Goal: Task Accomplishment & Management: Use online tool/utility

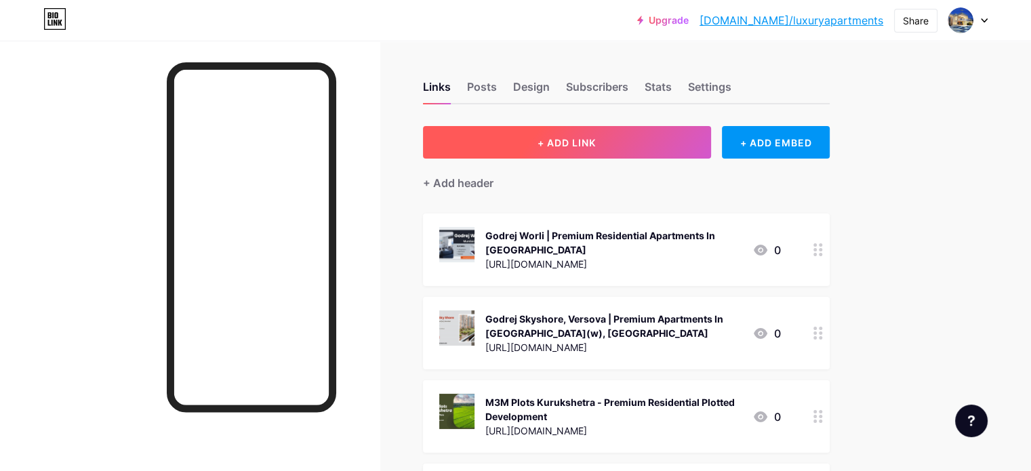
click at [596, 143] on span "+ ADD LINK" at bounding box center [566, 143] width 58 height 12
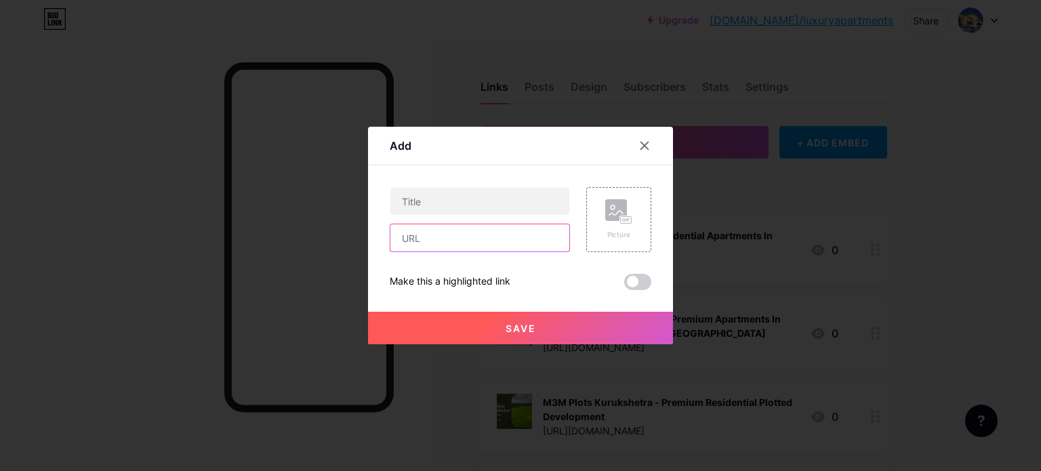
click at [436, 240] on input "text" at bounding box center [479, 237] width 179 height 27
paste input "[URL][DOMAIN_NAME]"
type input "[URL][DOMAIN_NAME]"
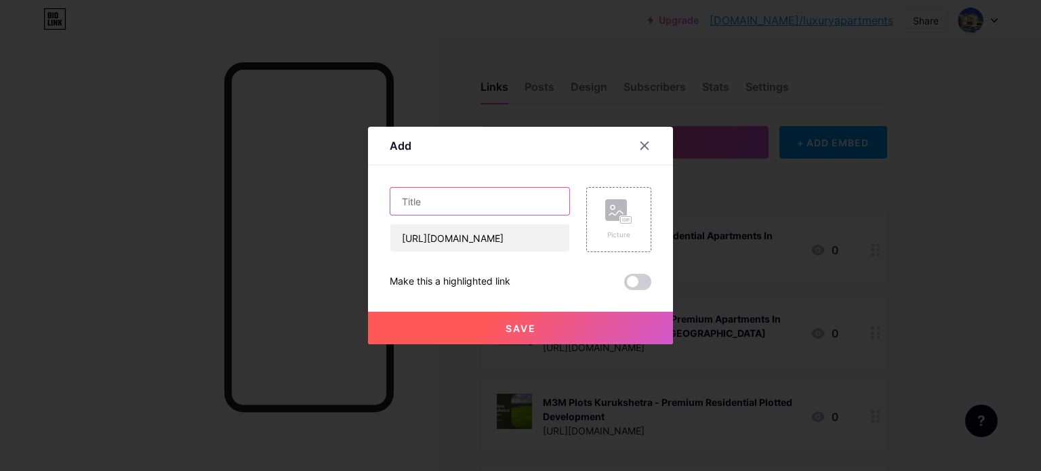
click at [490, 204] on input "text" at bounding box center [479, 201] width 179 height 27
click at [451, 192] on input "text" at bounding box center [479, 201] width 179 height 27
paste input "Elan Sector [GEOGRAPHIC_DATA] - Luxury Residential Project"
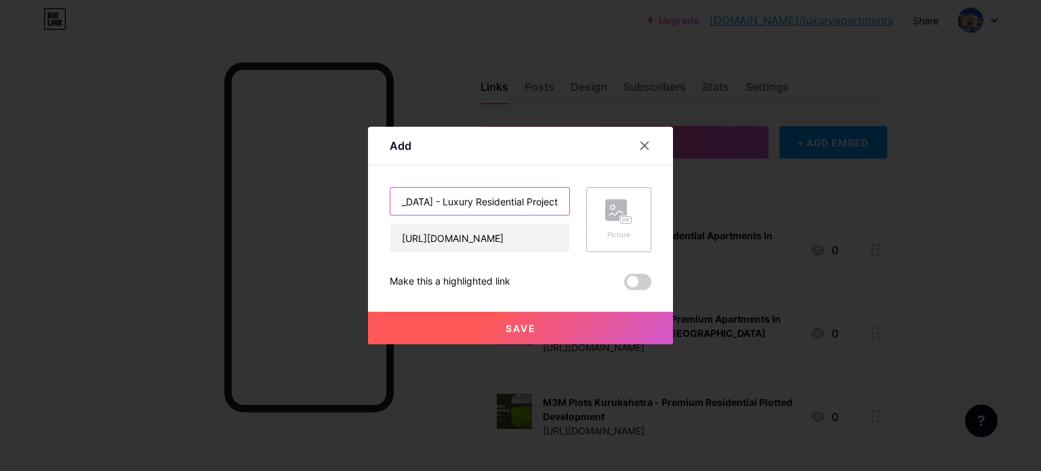
type input "Elan Sector [GEOGRAPHIC_DATA] - Luxury Residential Project"
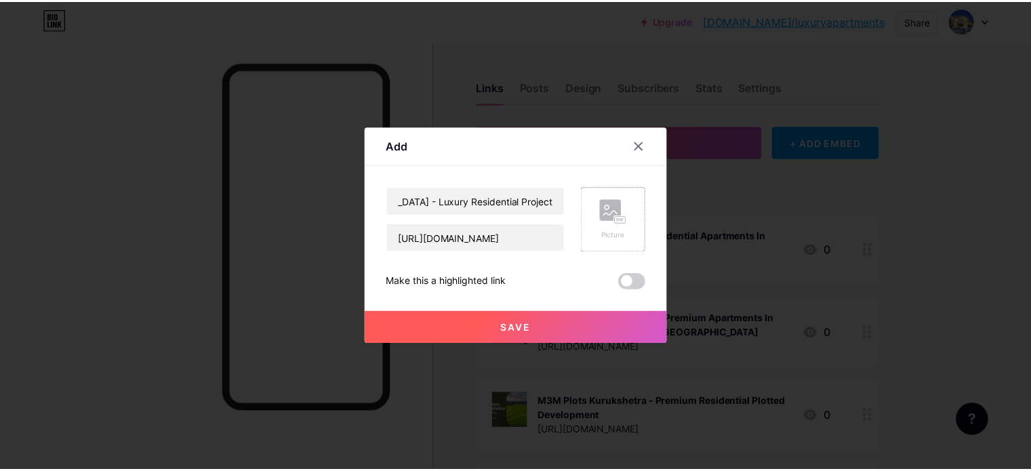
scroll to position [0, 0]
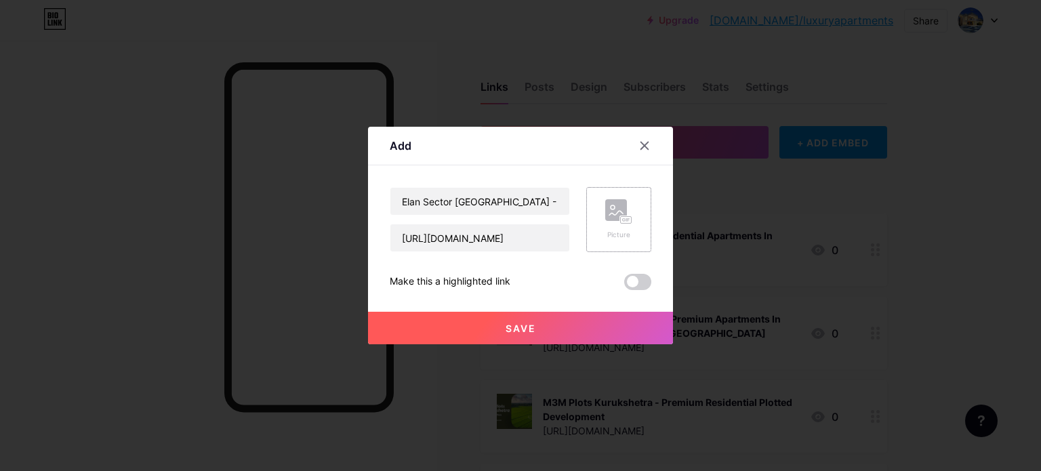
click at [624, 219] on icon at bounding box center [623, 219] width 3 height 3
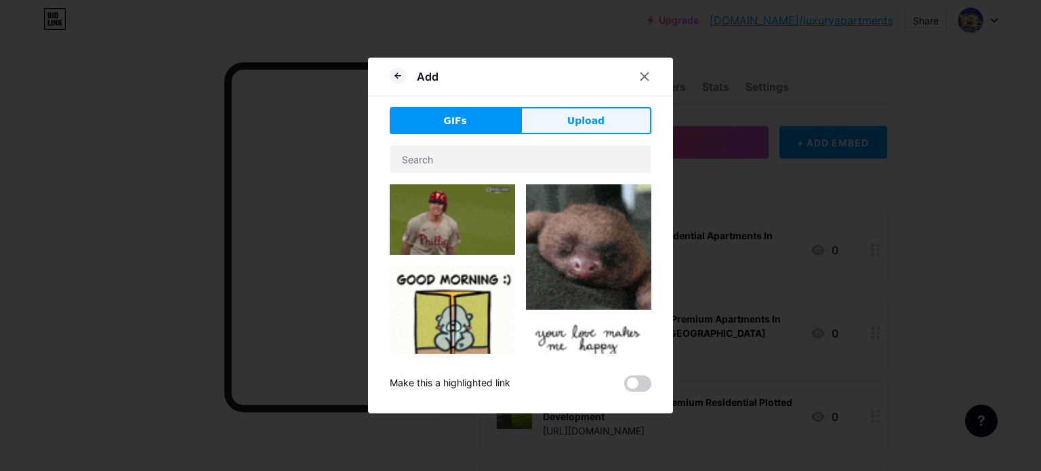
click at [573, 121] on span "Upload" at bounding box center [585, 121] width 37 height 14
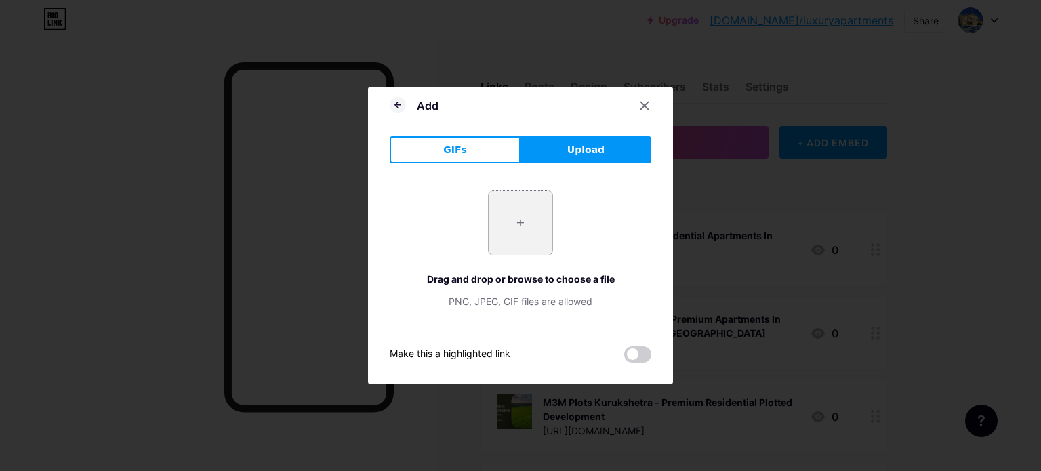
click at [523, 243] on input "file" at bounding box center [521, 223] width 64 height 64
type input "C:\fakepath\1.jpg"
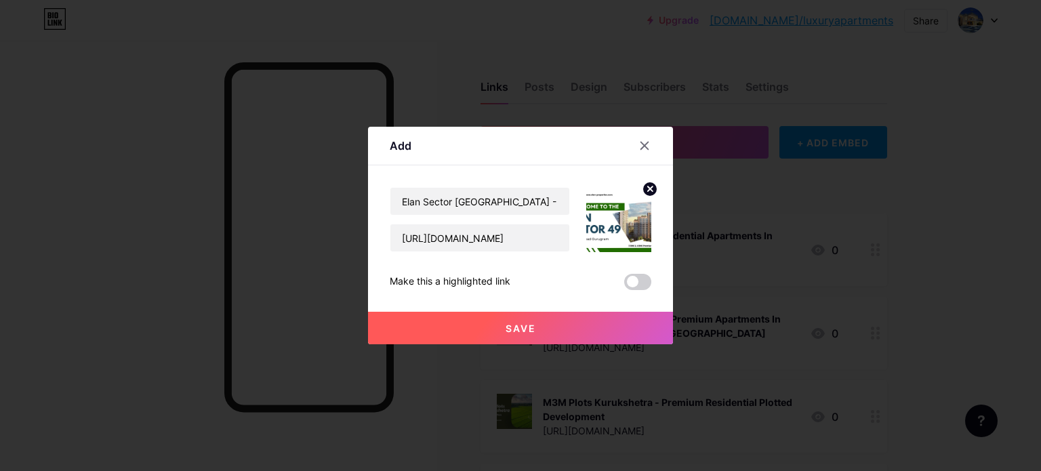
click at [551, 316] on button "Save" at bounding box center [520, 328] width 305 height 33
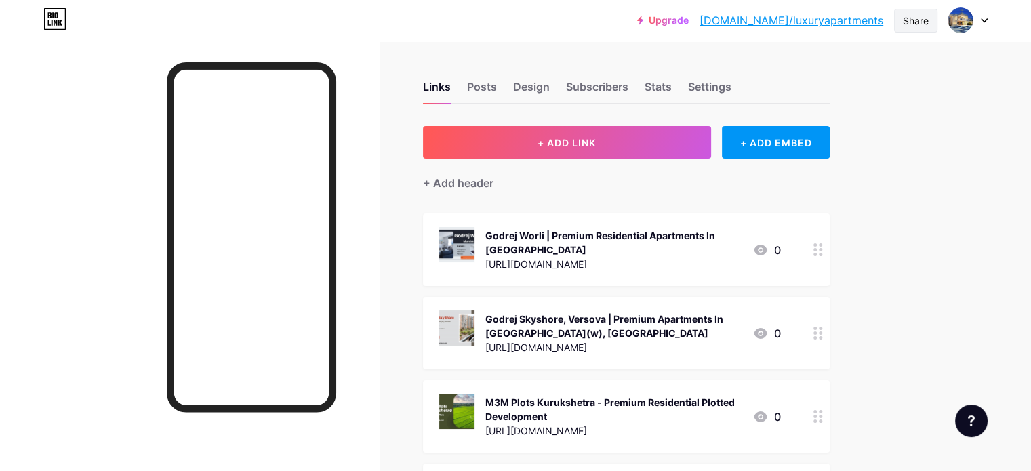
click at [919, 18] on div "Share" at bounding box center [916, 21] width 26 height 14
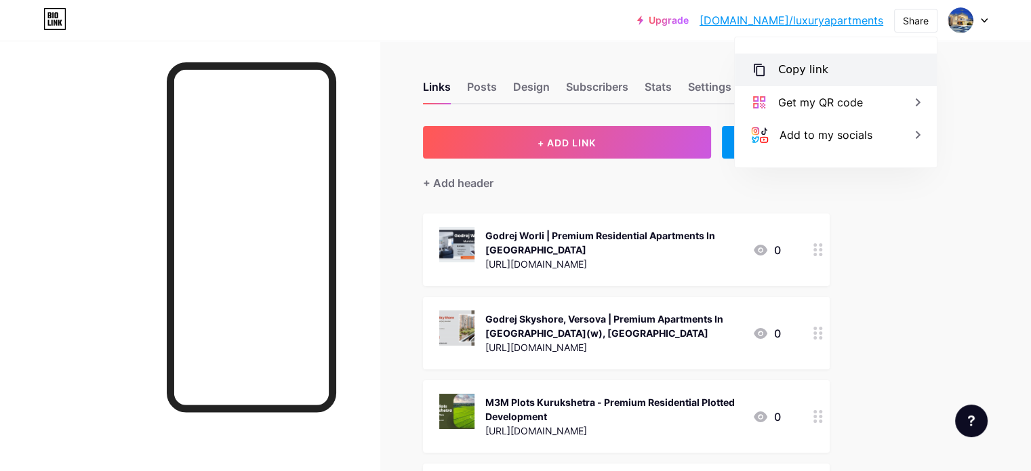
click at [819, 70] on div "Copy link" at bounding box center [803, 70] width 50 height 16
